Goal: Transaction & Acquisition: Book appointment/travel/reservation

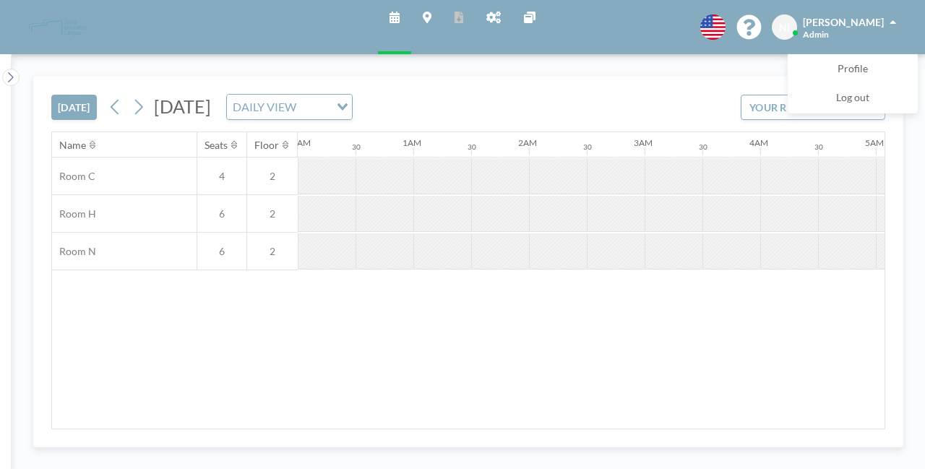
click at [392, 17] on icon at bounding box center [394, 18] width 10 height 12
click at [348, 109] on icon "Search for option" at bounding box center [342, 106] width 10 height 7
click at [484, 148] on li "WEEKLY VIEW" at bounding box center [475, 152] width 124 height 21
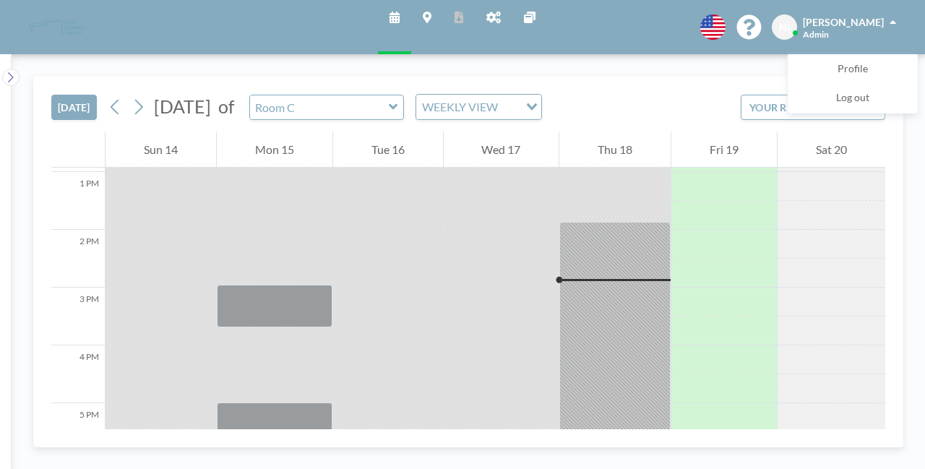
scroll to position [809, 0]
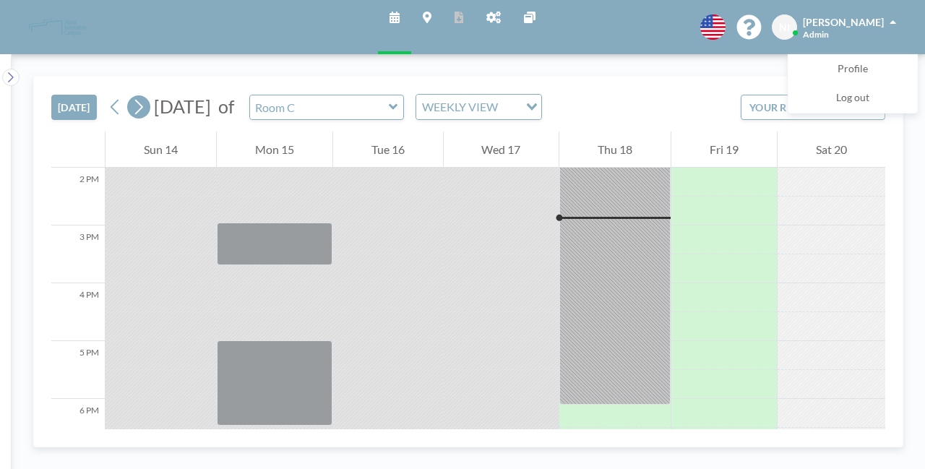
click at [138, 105] on icon at bounding box center [139, 107] width 14 height 22
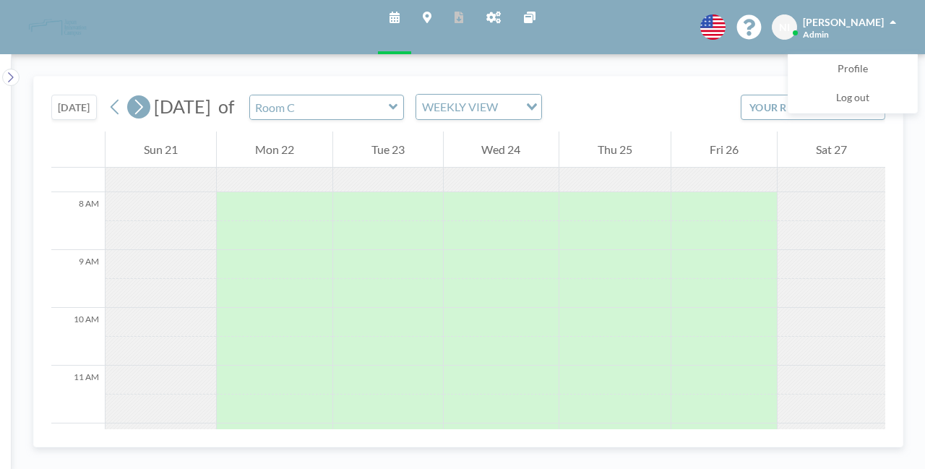
scroll to position [462, 0]
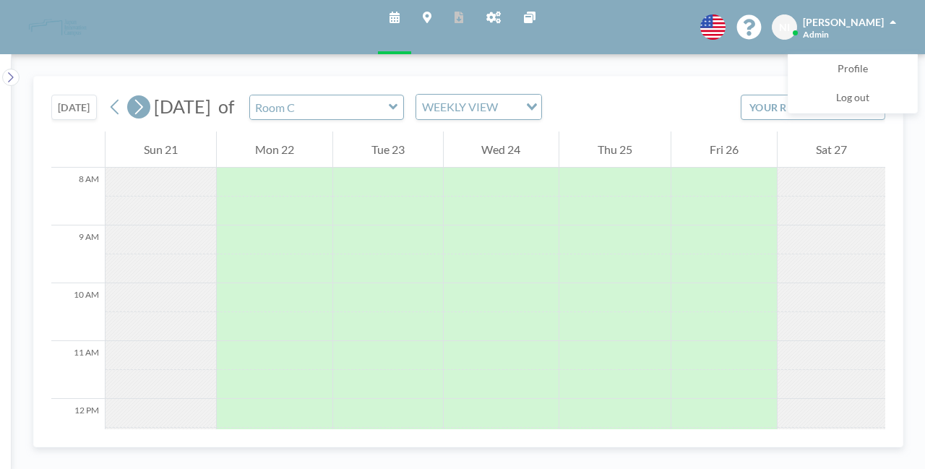
click at [138, 105] on icon at bounding box center [139, 107] width 14 height 22
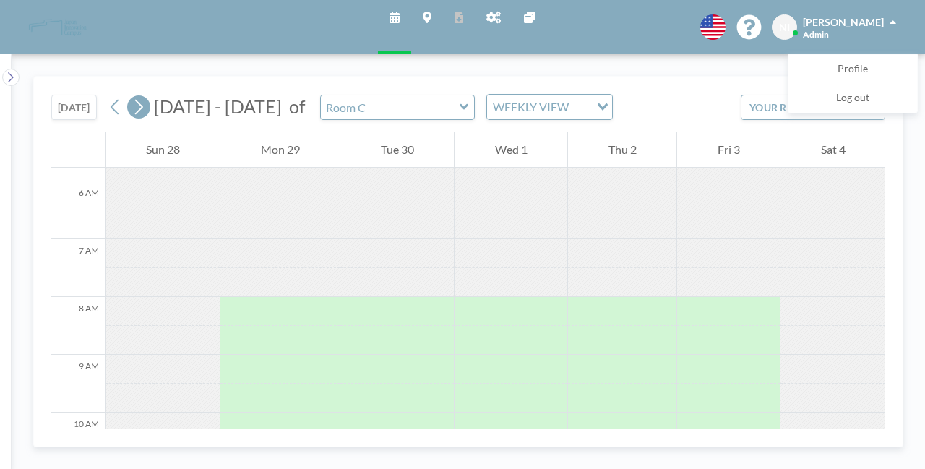
scroll to position [434, 0]
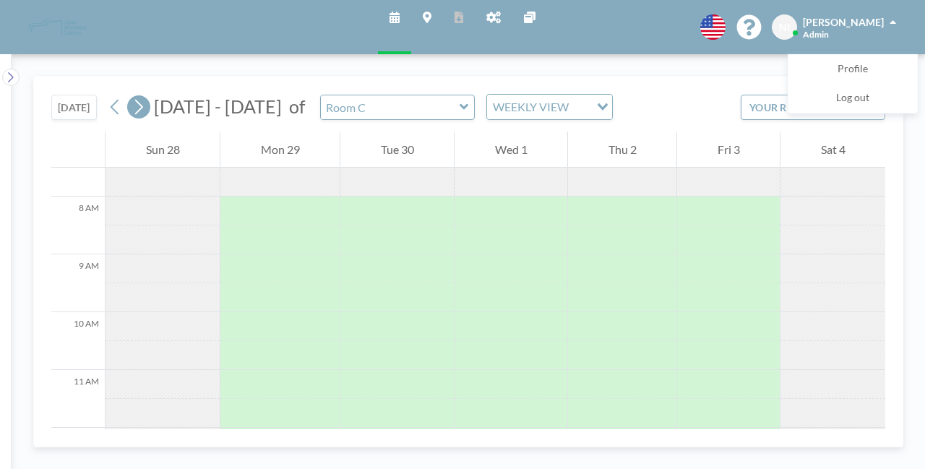
click at [138, 105] on icon at bounding box center [139, 107] width 14 height 22
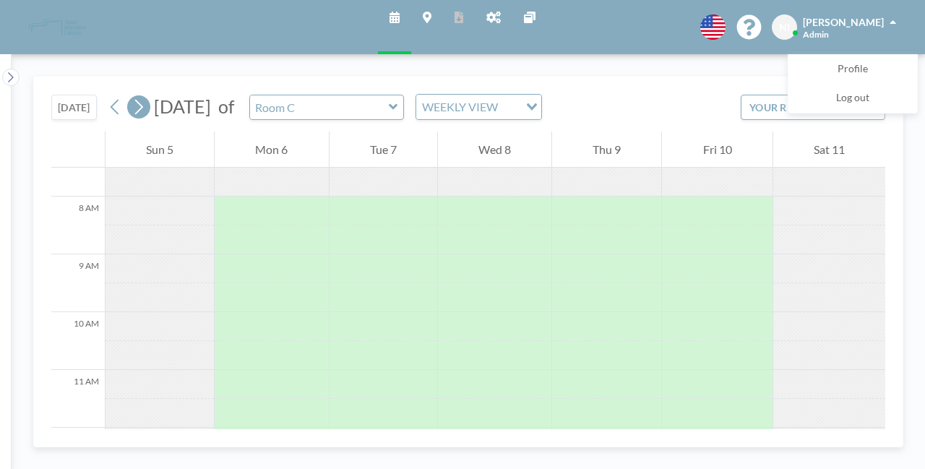
click at [138, 105] on icon at bounding box center [139, 107] width 14 height 22
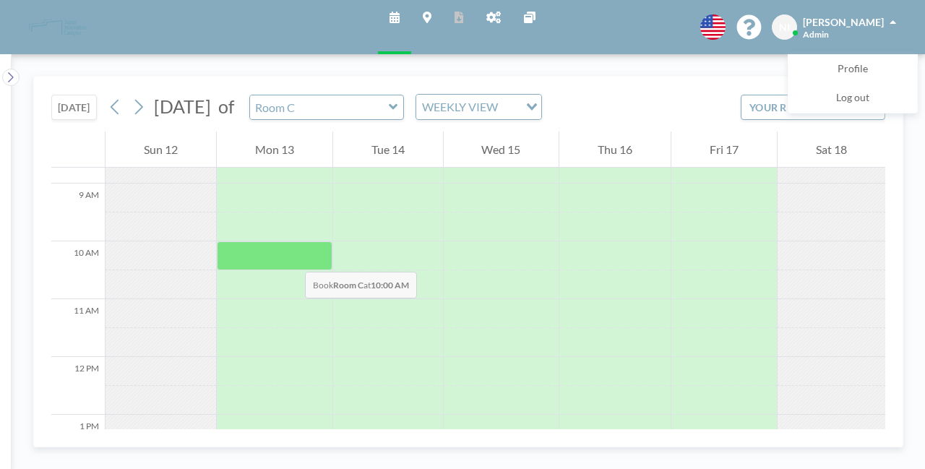
scroll to position [506, 0]
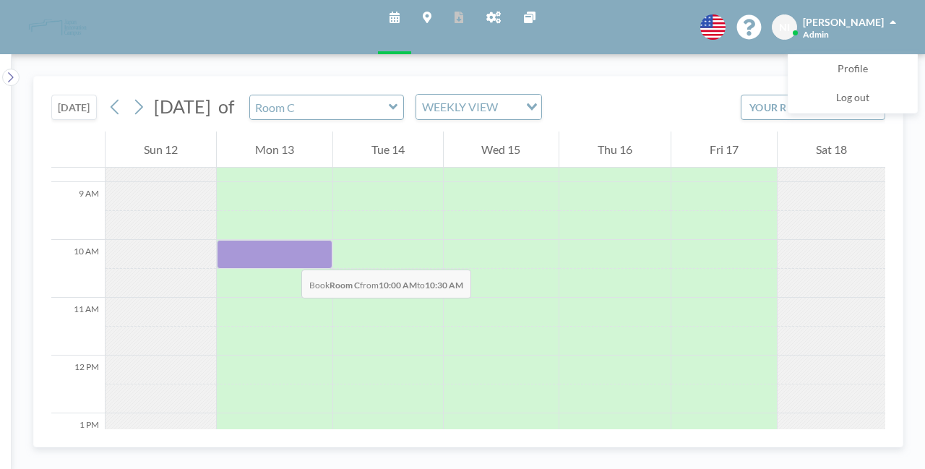
click at [287, 255] on div at bounding box center [275, 254] width 116 height 29
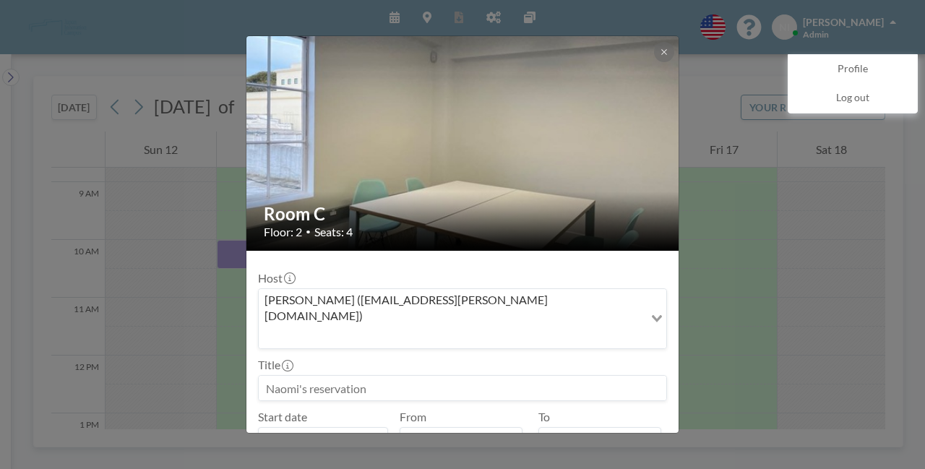
scroll to position [0, 0]
click at [661, 46] on button at bounding box center [664, 52] width 20 height 20
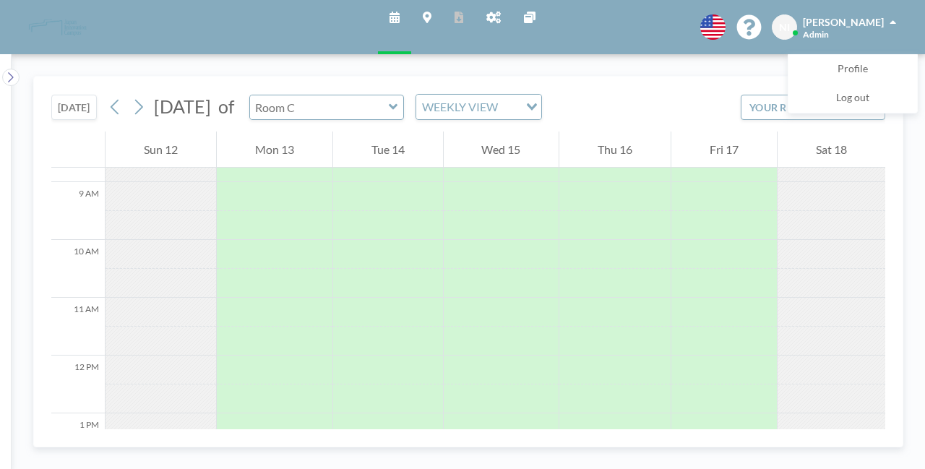
click at [389, 103] on input "text" at bounding box center [319, 107] width 139 height 24
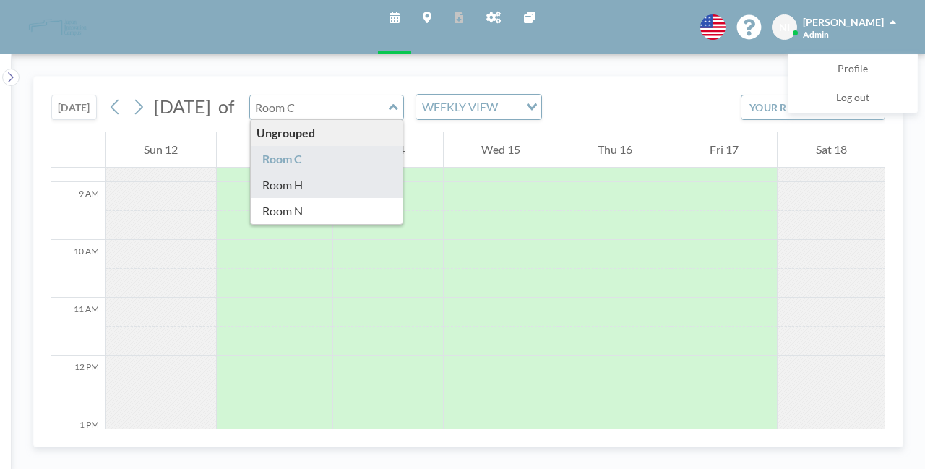
type input "Room H"
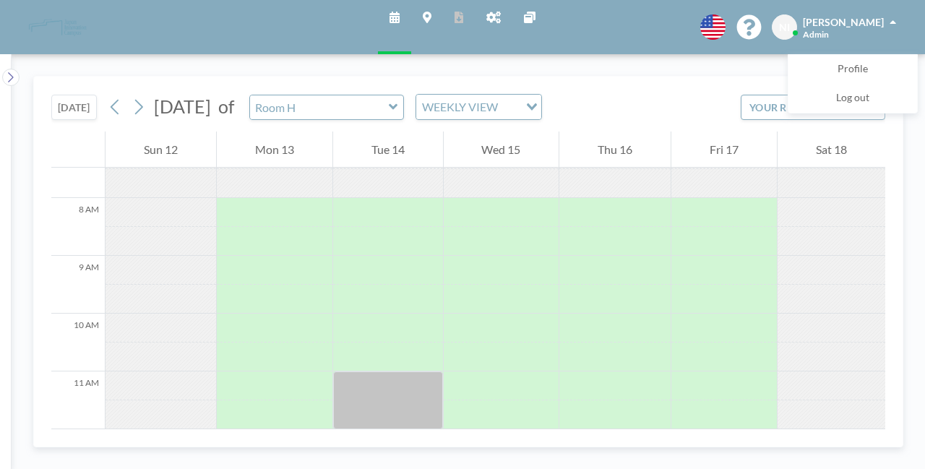
scroll to position [434, 0]
click at [398, 111] on icon at bounding box center [393, 107] width 9 height 14
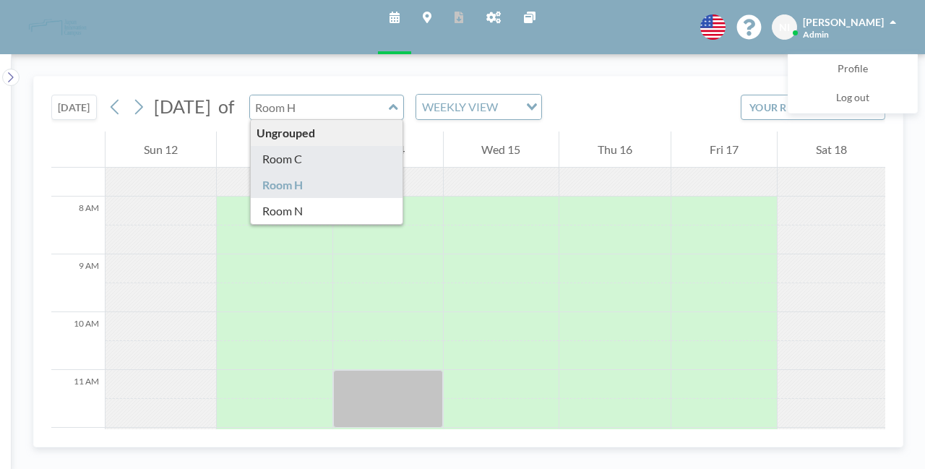
type input "Room C"
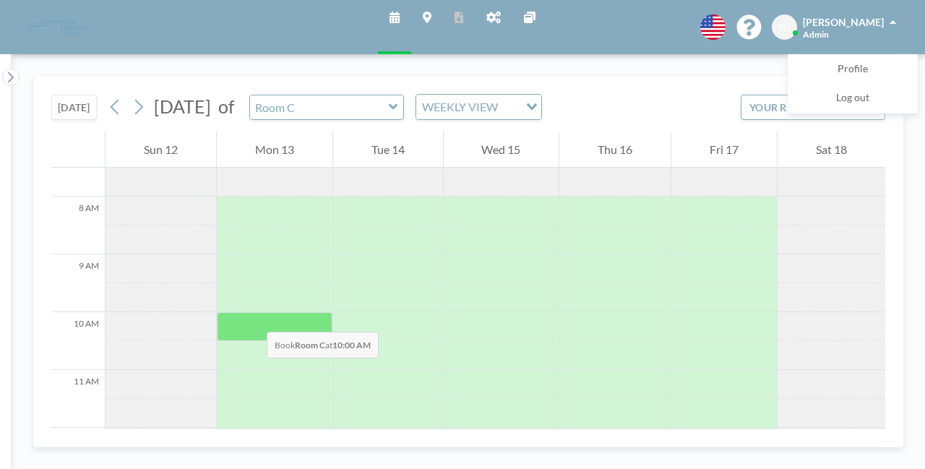
click at [252, 317] on div at bounding box center [275, 326] width 116 height 29
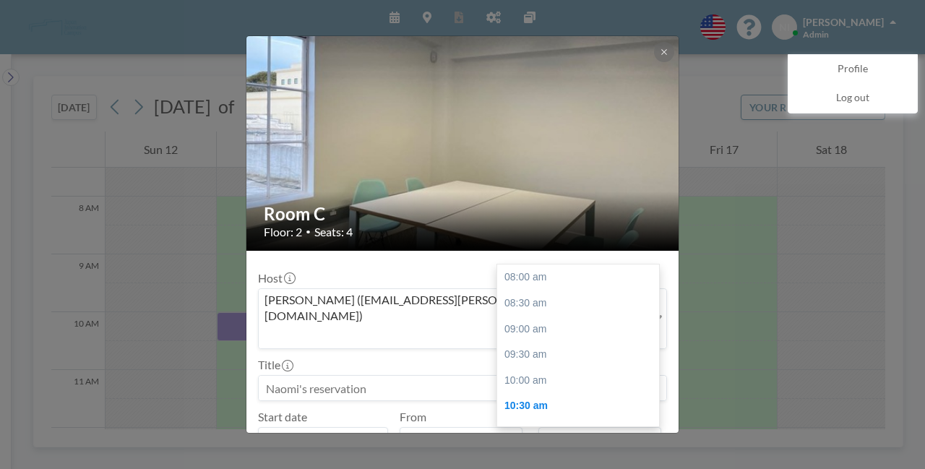
scroll to position [129, 0]
click at [587, 427] on input "10:30 am" at bounding box center [599, 439] width 123 height 25
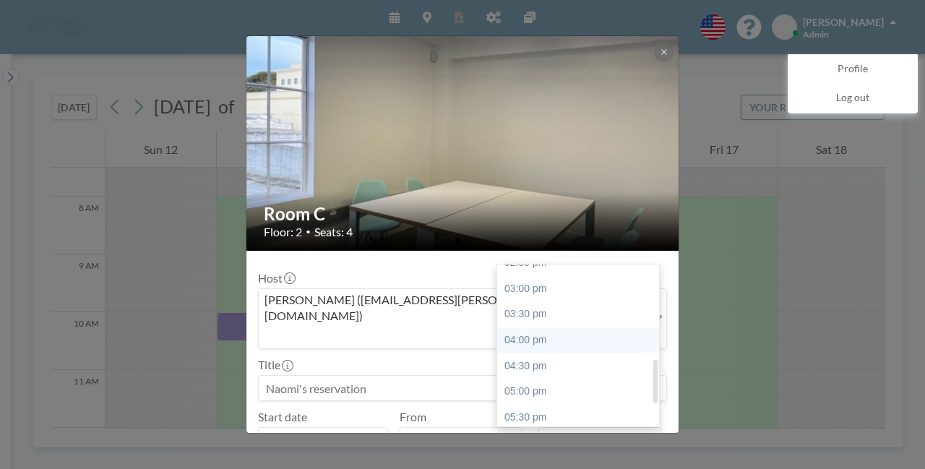
click at [543, 327] on div "04:00 pm" at bounding box center [581, 340] width 169 height 26
type input "04:00 pm"
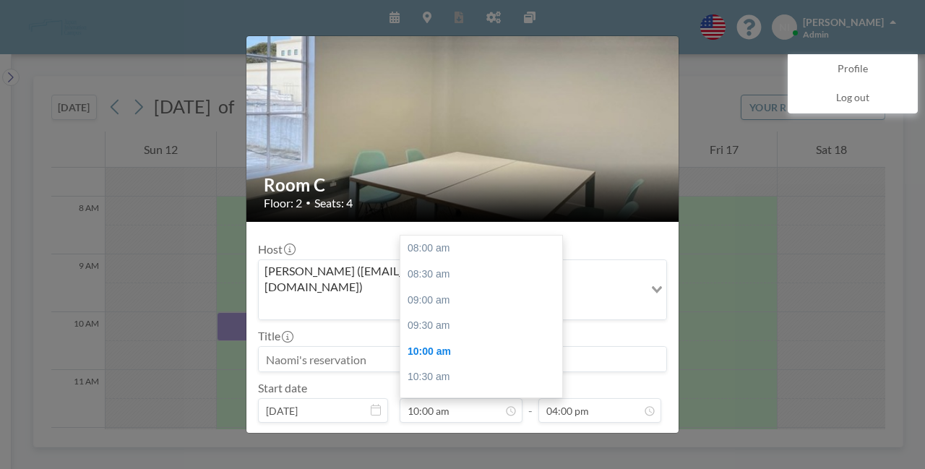
scroll to position [103, 0]
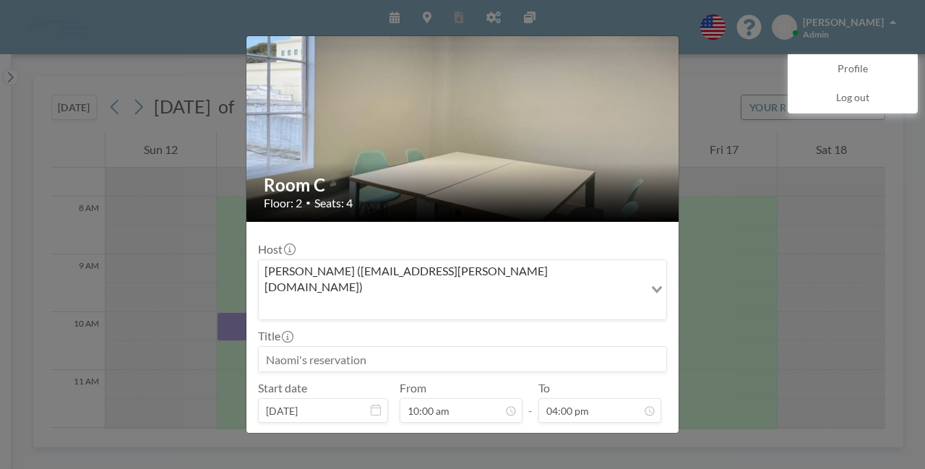
click at [467, 347] on input at bounding box center [463, 359] width 408 height 25
type input "for Taka(Ruten)"
click at [606, 434] on button "BOOK NOW" at bounding box center [630, 446] width 73 height 25
